Goal: Transaction & Acquisition: Purchase product/service

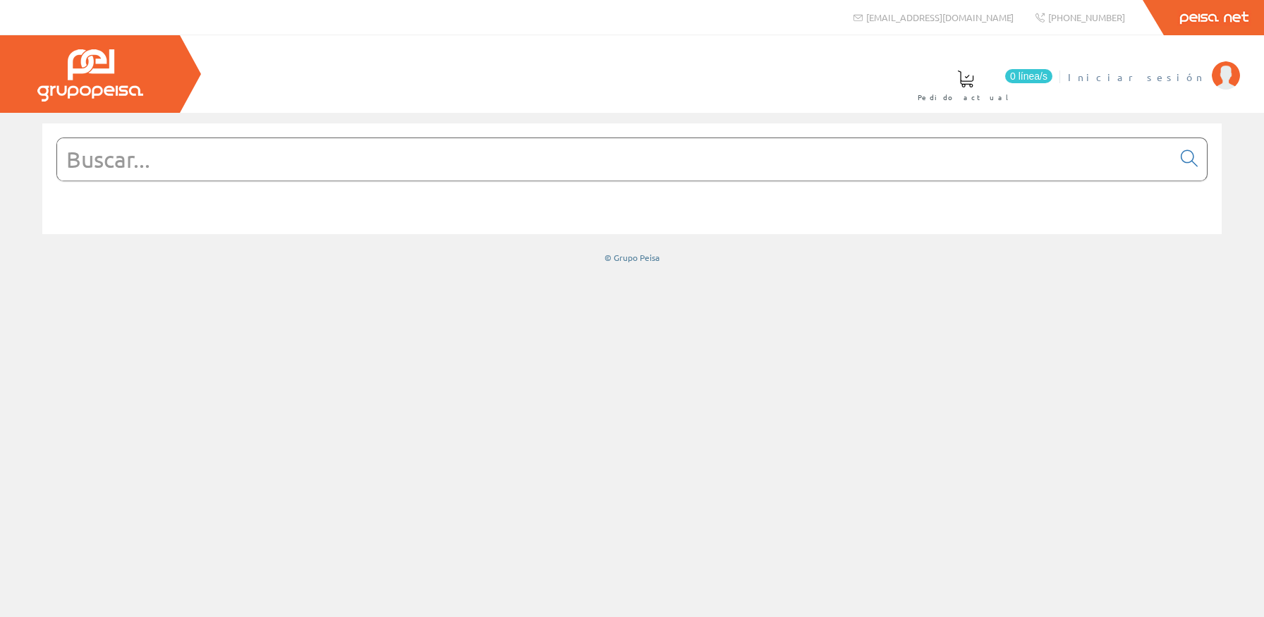
click at [1179, 83] on span "Iniciar sesión" at bounding box center [1136, 77] width 137 height 14
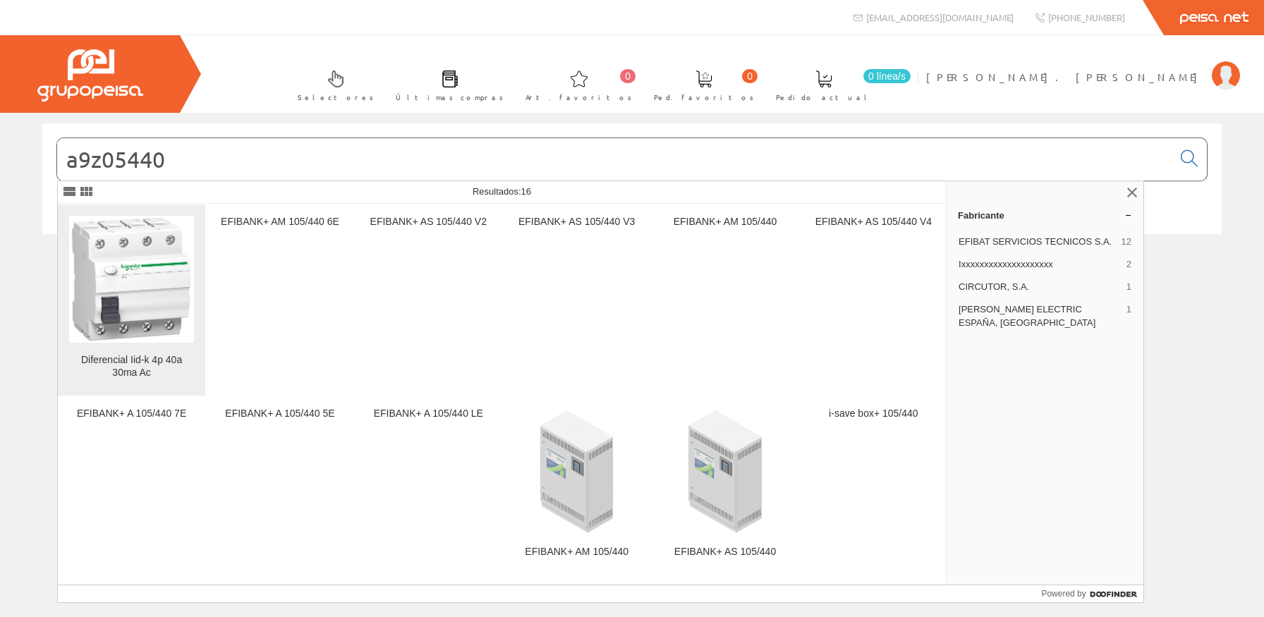
type input "a9z05440"
click at [157, 272] on img at bounding box center [131, 279] width 125 height 125
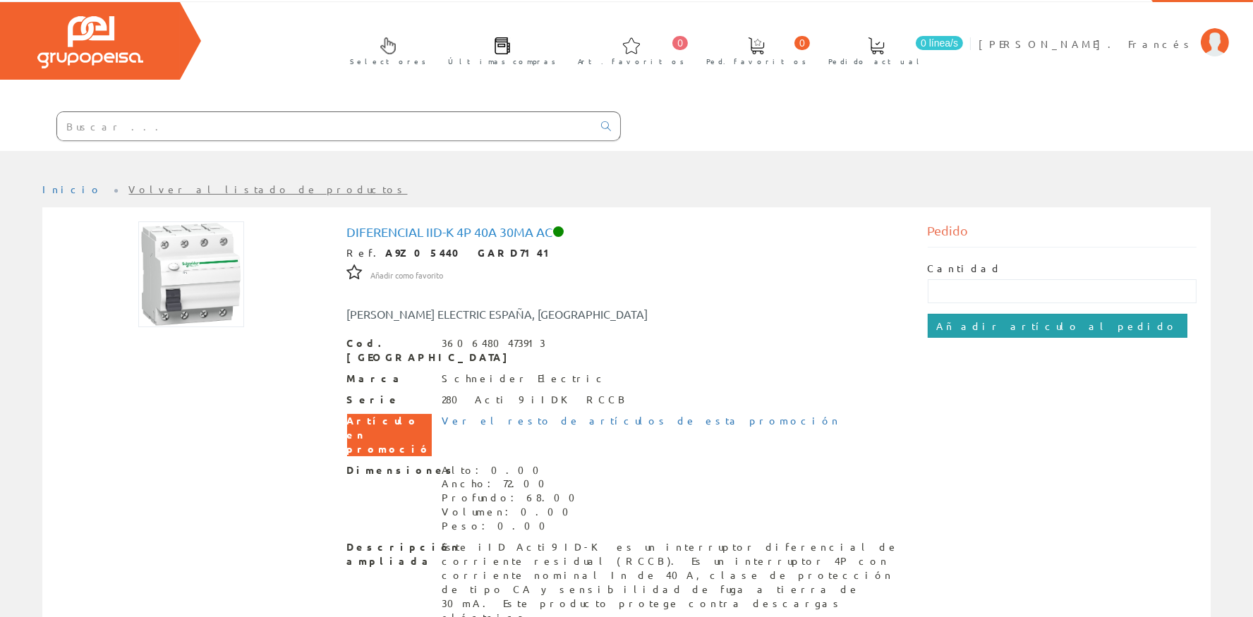
scroll to position [63, 0]
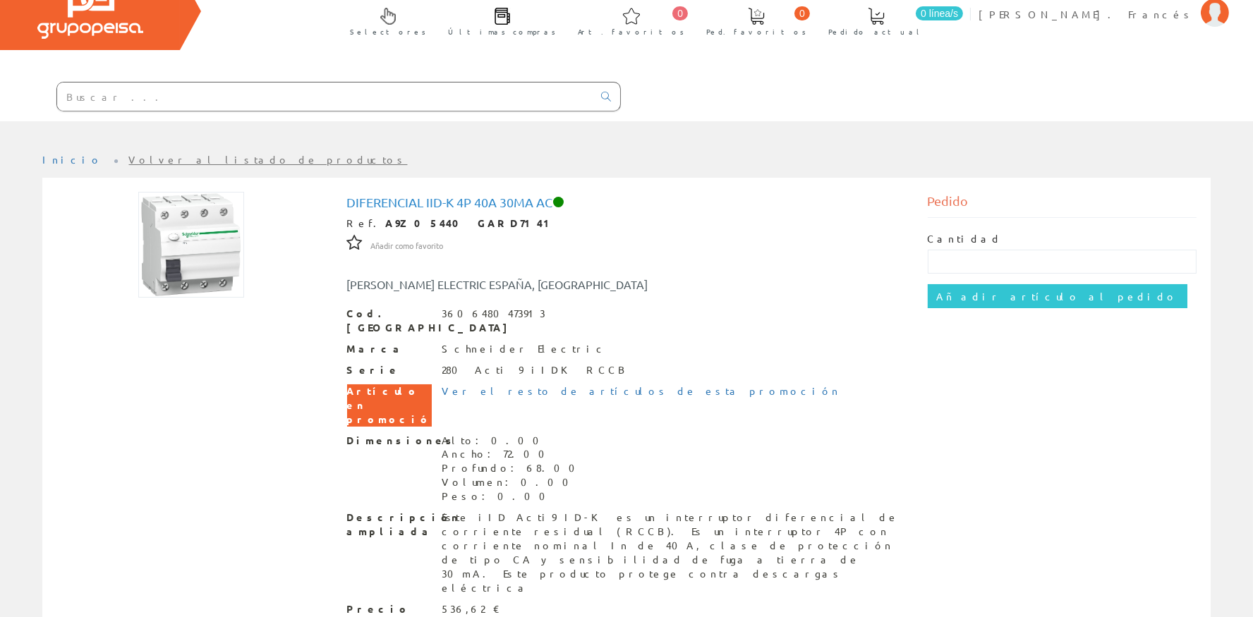
click at [986, 249] on div "Cantidad" at bounding box center [1062, 253] width 269 height 42
click at [984, 260] on input "text" at bounding box center [1062, 262] width 269 height 24
type input "3"
click at [1019, 281] on div "Cantidad 3 Añadir artículo al pedido" at bounding box center [1062, 270] width 269 height 104
click at [1017, 293] on input "Añadir artículo al pedido" at bounding box center [1058, 296] width 260 height 24
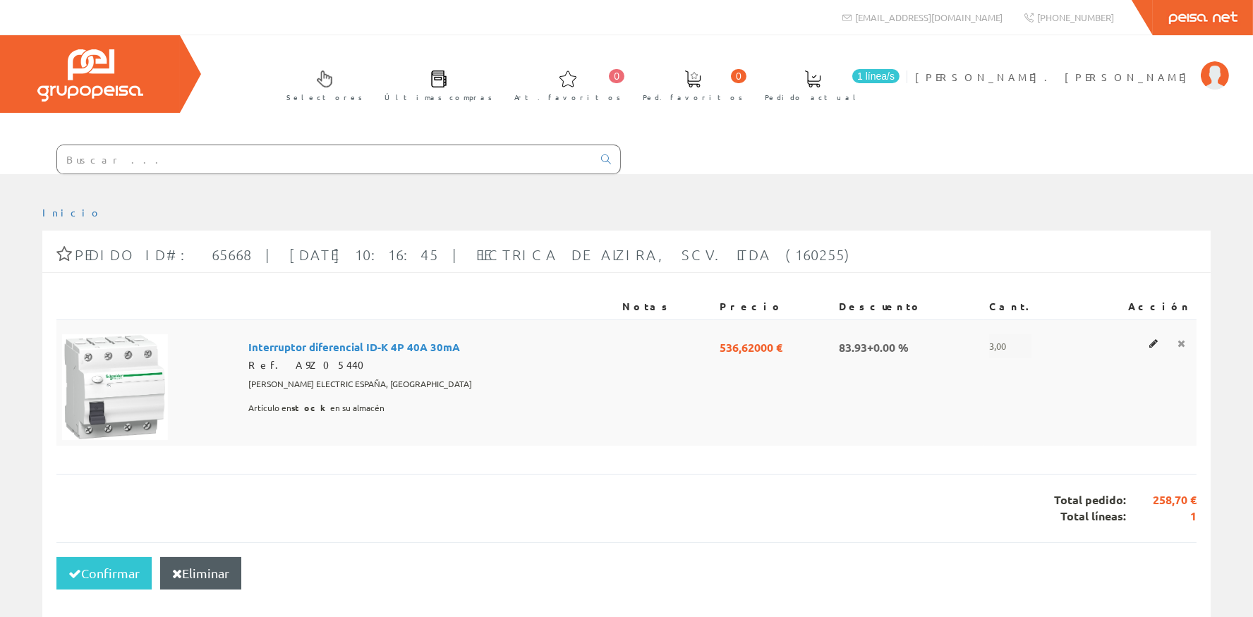
click at [1179, 341] on icon at bounding box center [1181, 344] width 8 height 10
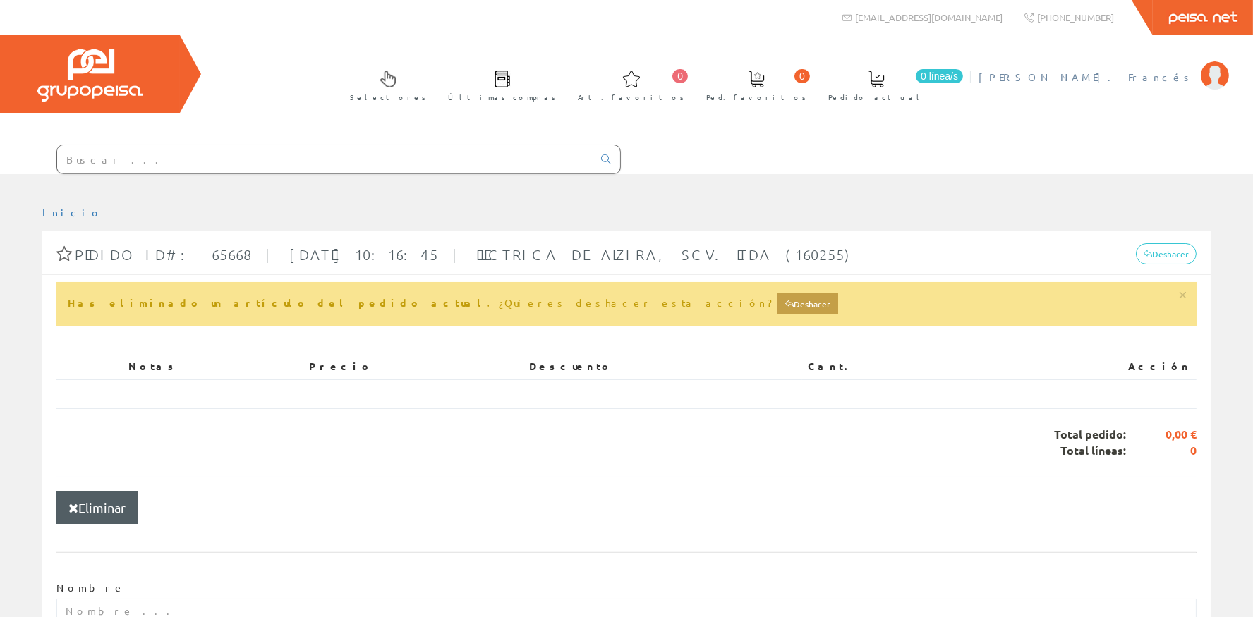
click at [1148, 101] on li "Juan Vte. Francés Mi cuenta Mis datos Mis ofertas Mis pedidos Mis albaranes Mis…" at bounding box center [1103, 86] width 257 height 54
click at [1187, 293] on div "Has eliminado un artículo del pedido actual. ¿Quieres deshacer esta acción? Des…" at bounding box center [626, 304] width 1140 height 44
click at [1184, 293] on button "button" at bounding box center [1182, 295] width 6 height 6
